Goal: Check status: Check status

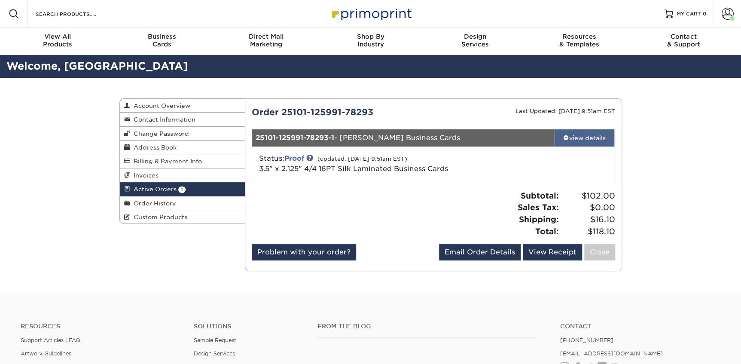
click at [596, 138] on div "view details" at bounding box center [584, 138] width 61 height 9
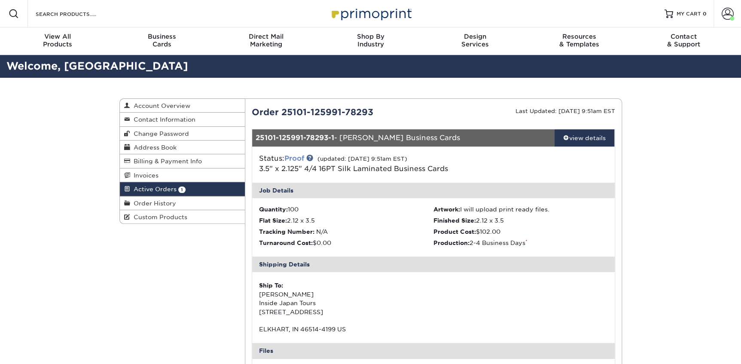
click at [292, 158] on link "Proof" at bounding box center [294, 158] width 20 height 8
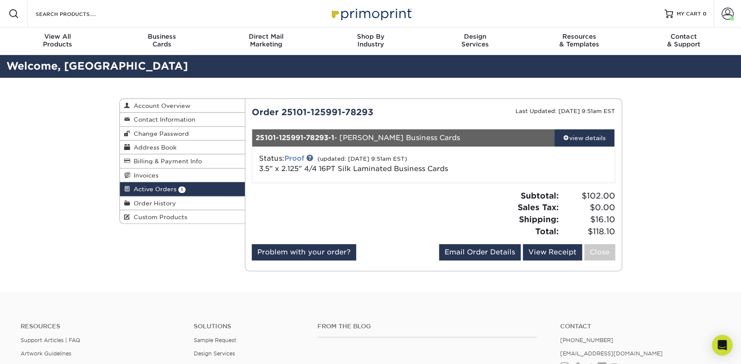
click at [292, 158] on link "Proof" at bounding box center [294, 158] width 20 height 8
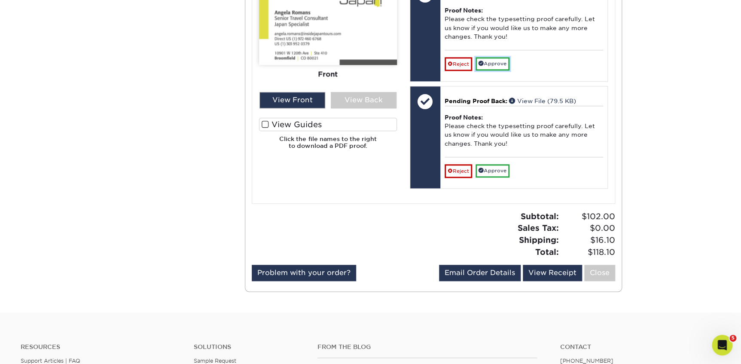
scroll to position [390, 0]
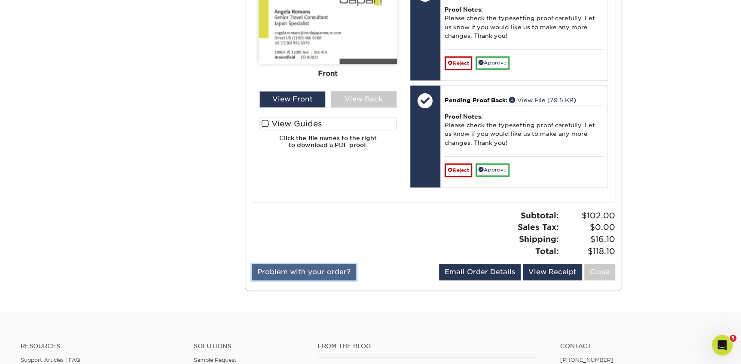
click at [331, 271] on link "Problem with your order?" at bounding box center [304, 272] width 104 height 16
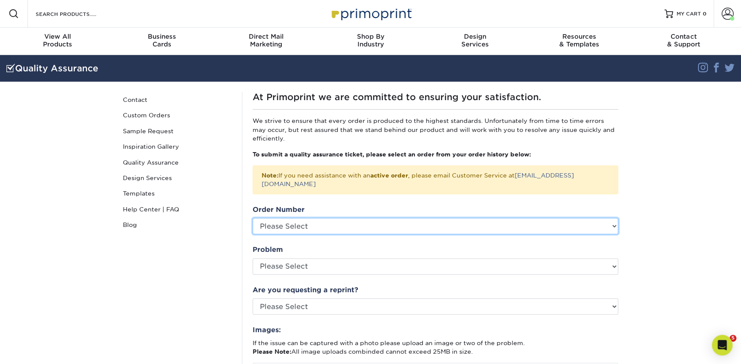
click at [306, 218] on select "Please Select P2161653 P2152281 P2149281 P2148638 25811-52240-78293 25715-45260…" at bounding box center [435, 226] width 365 height 16
click at [301, 220] on select "Please Select P2161653 P2152281 P2149281 P2148638 25811-52240-78293 25715-45260…" at bounding box center [435, 226] width 365 height 16
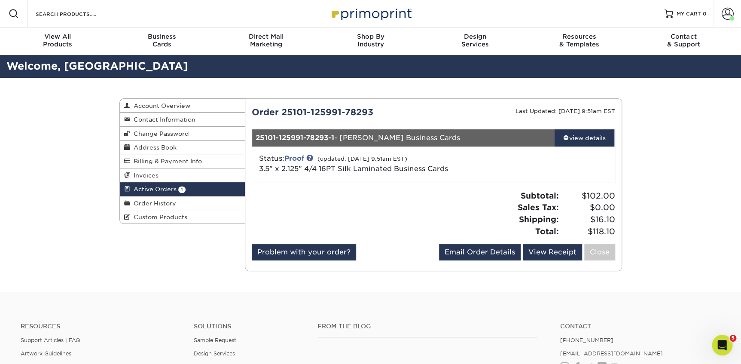
drag, startPoint x: 374, startPoint y: 112, endPoint x: 281, endPoint y: 110, distance: 93.7
click at [281, 110] on div "Order 25101-125991-78293" at bounding box center [339, 112] width 188 height 13
copy div "25101-125991-78293"
click at [311, 248] on link "Problem with your order?" at bounding box center [304, 252] width 104 height 16
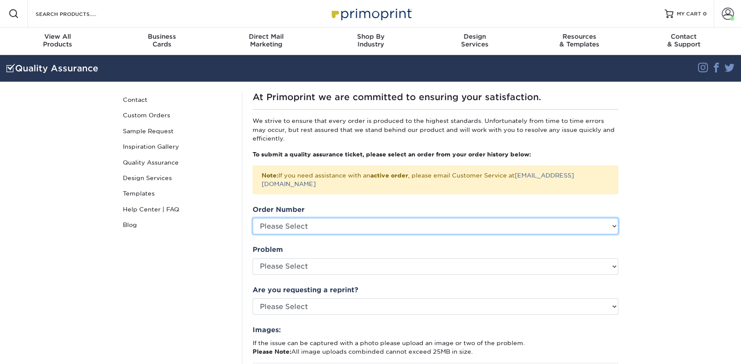
click at [293, 218] on select "Please Select P2161653 P2152281 P2149281 P2148638 25811-52240-78293 25715-45260…" at bounding box center [435, 226] width 365 height 16
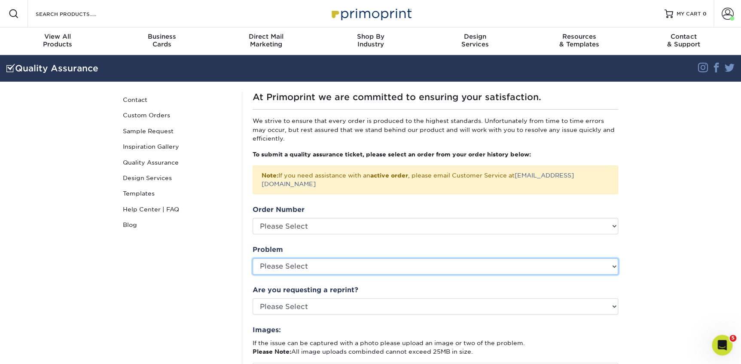
click at [314, 260] on select "Please Select Coating Missing Images Bindery Color Cutting Missing Hardware Shi…" at bounding box center [435, 266] width 365 height 16
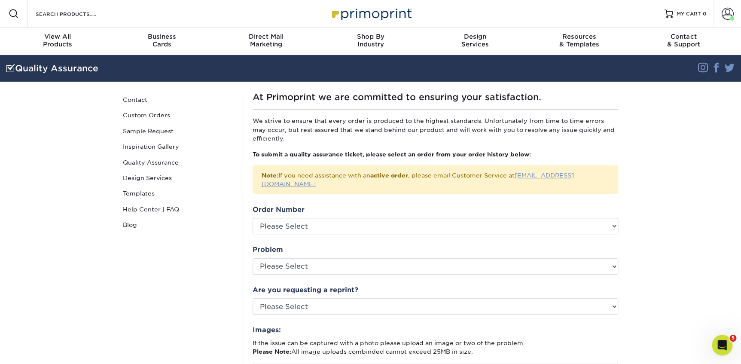
click at [553, 174] on link "[EMAIL_ADDRESS][DOMAIN_NAME]" at bounding box center [418, 179] width 312 height 15
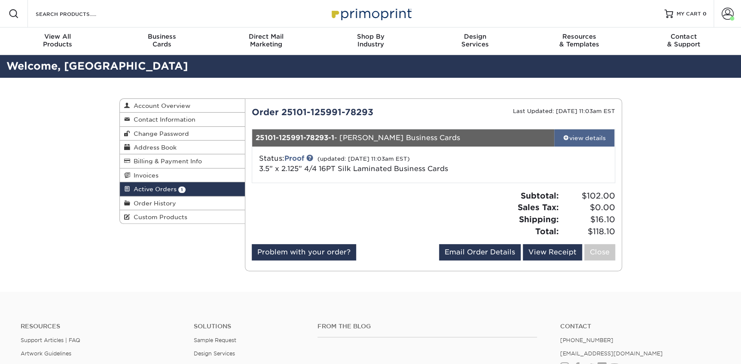
click at [584, 134] on div "view details" at bounding box center [584, 138] width 61 height 9
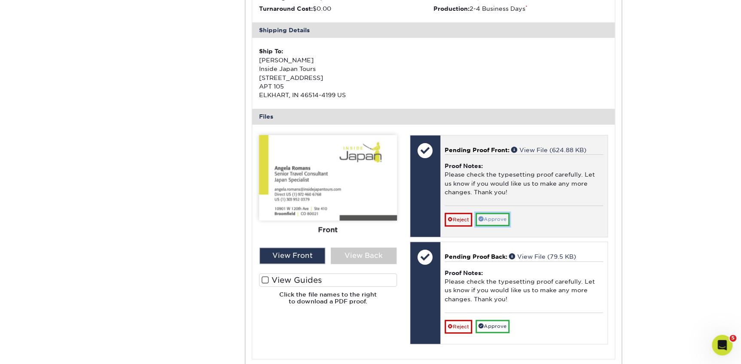
click at [504, 216] on link "Approve" at bounding box center [492, 219] width 34 height 13
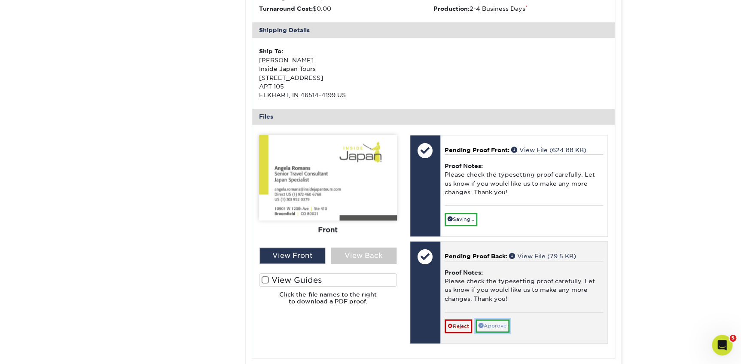
click at [504, 322] on link "Approve" at bounding box center [492, 325] width 34 height 13
